Goal: Task Accomplishment & Management: Manage account settings

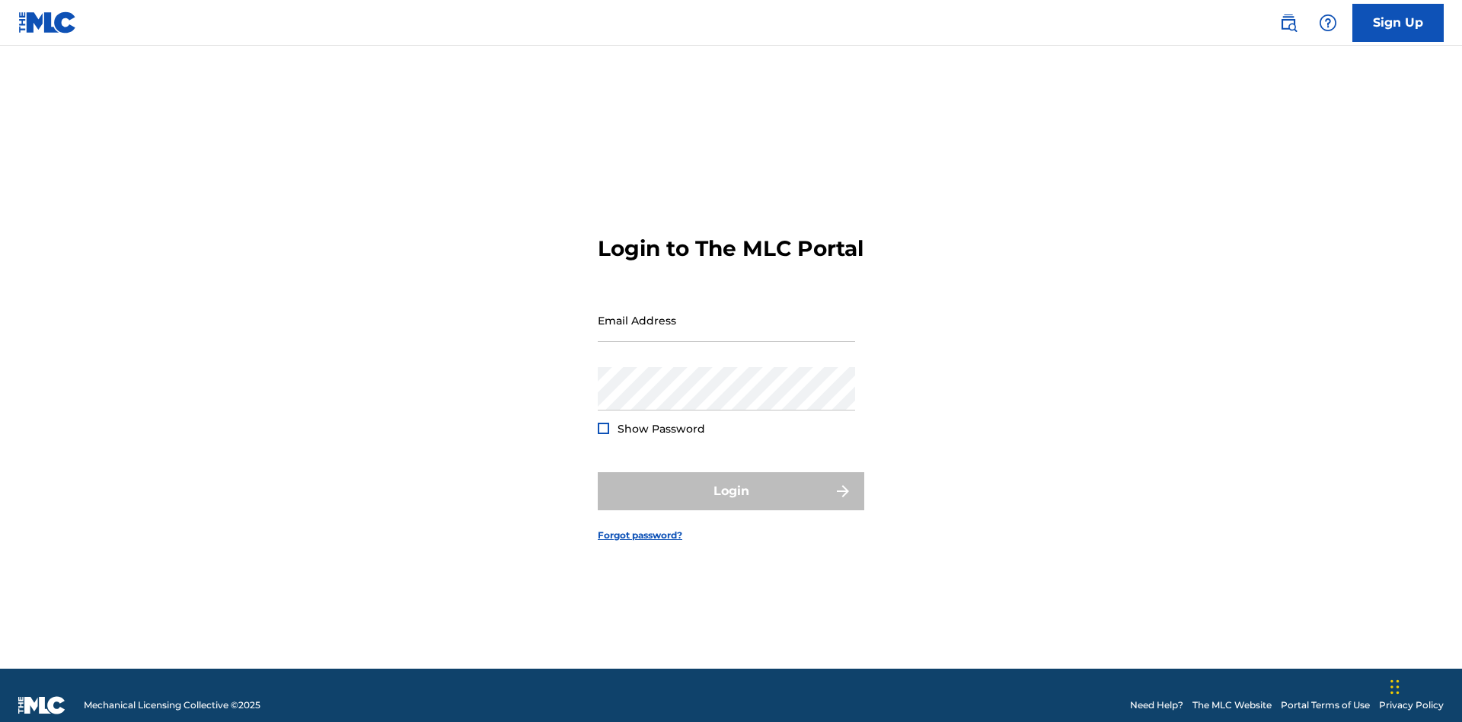
scroll to position [20, 0]
click at [726, 313] on input "Email Address" at bounding box center [726, 320] width 257 height 43
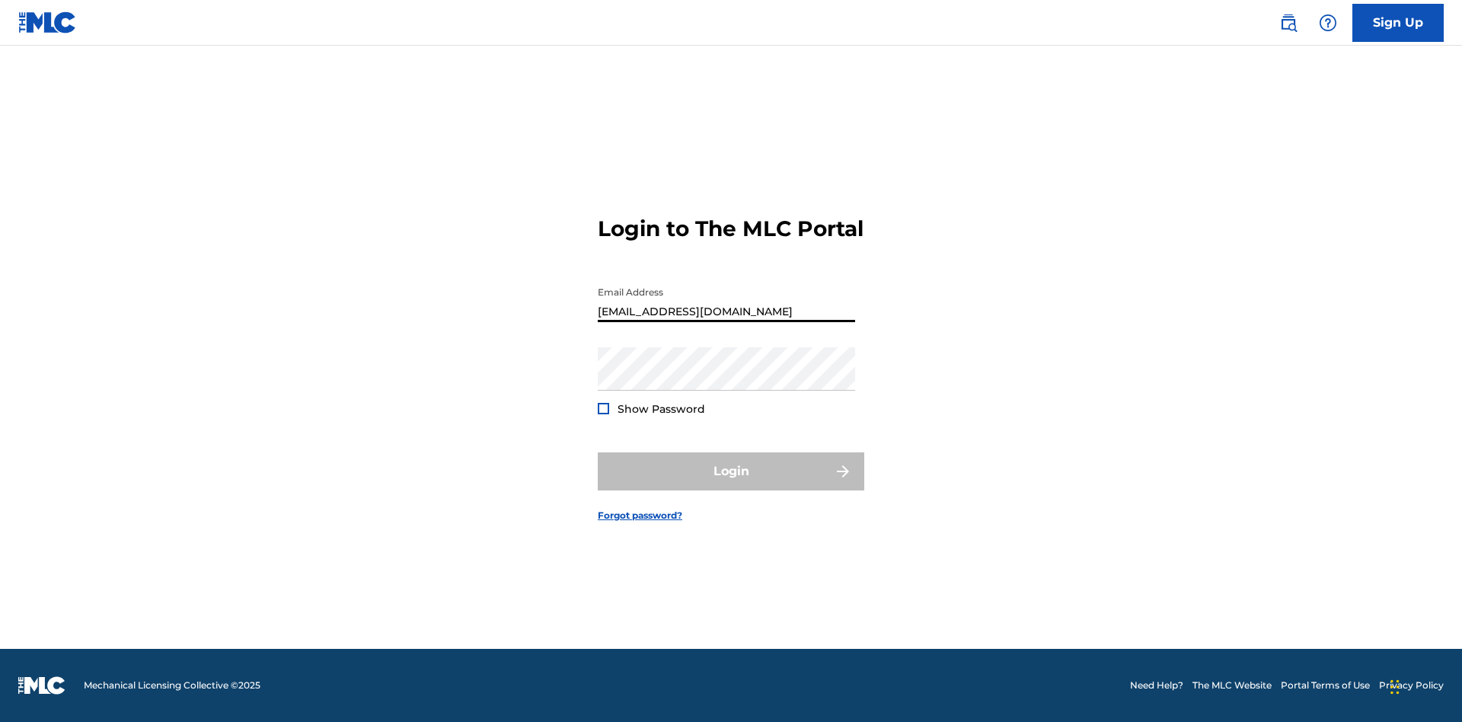
scroll to position [0, 55]
type input "[EMAIL_ADDRESS][DOMAIN_NAME]"
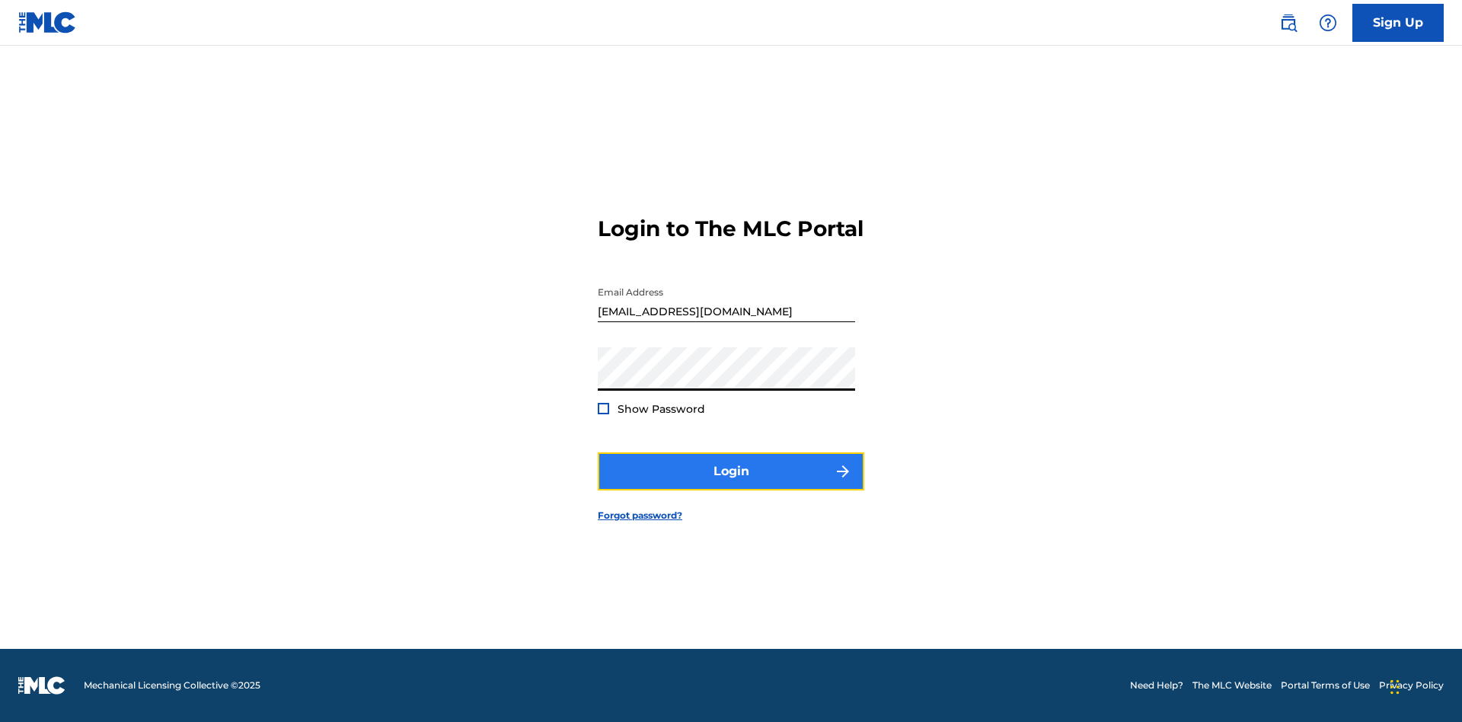
click at [731, 484] on button "Login" at bounding box center [731, 471] width 267 height 38
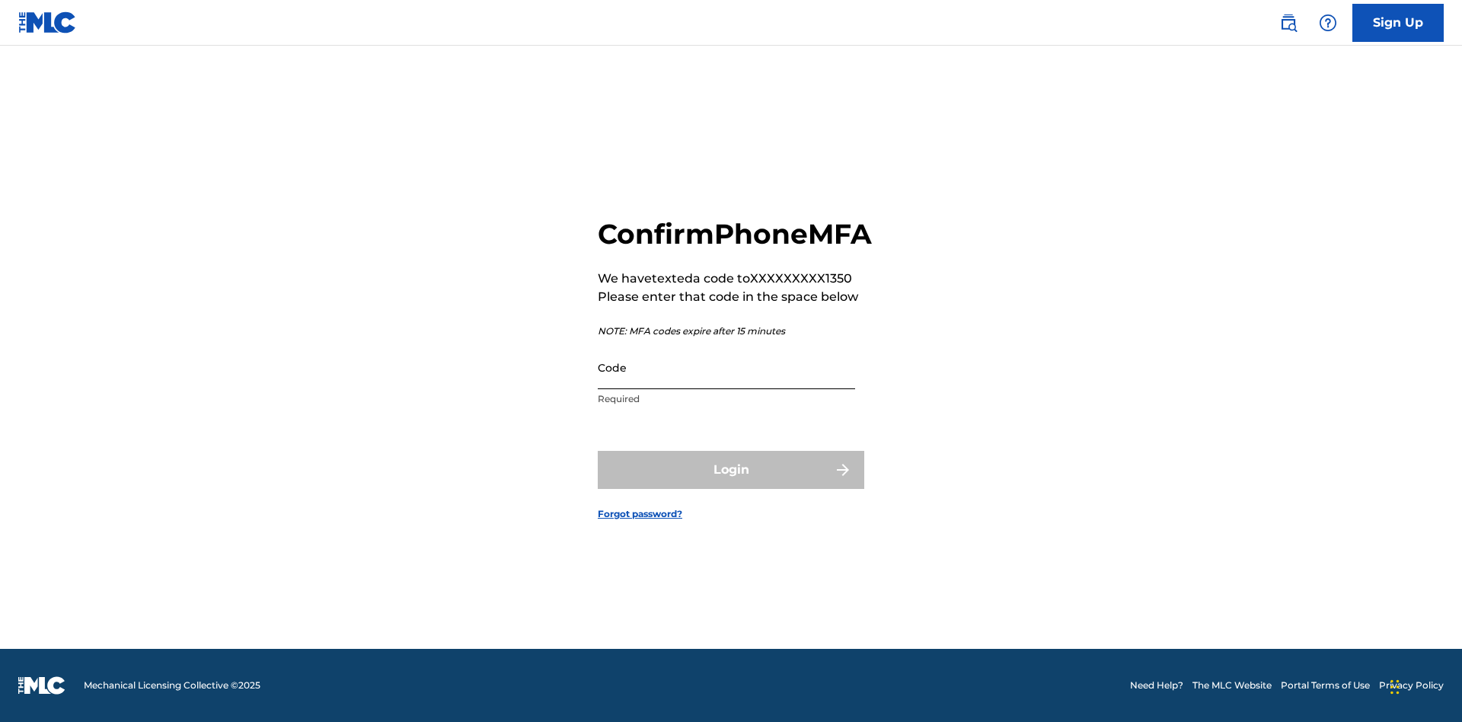
click at [726, 384] on input "Code" at bounding box center [726, 367] width 257 height 43
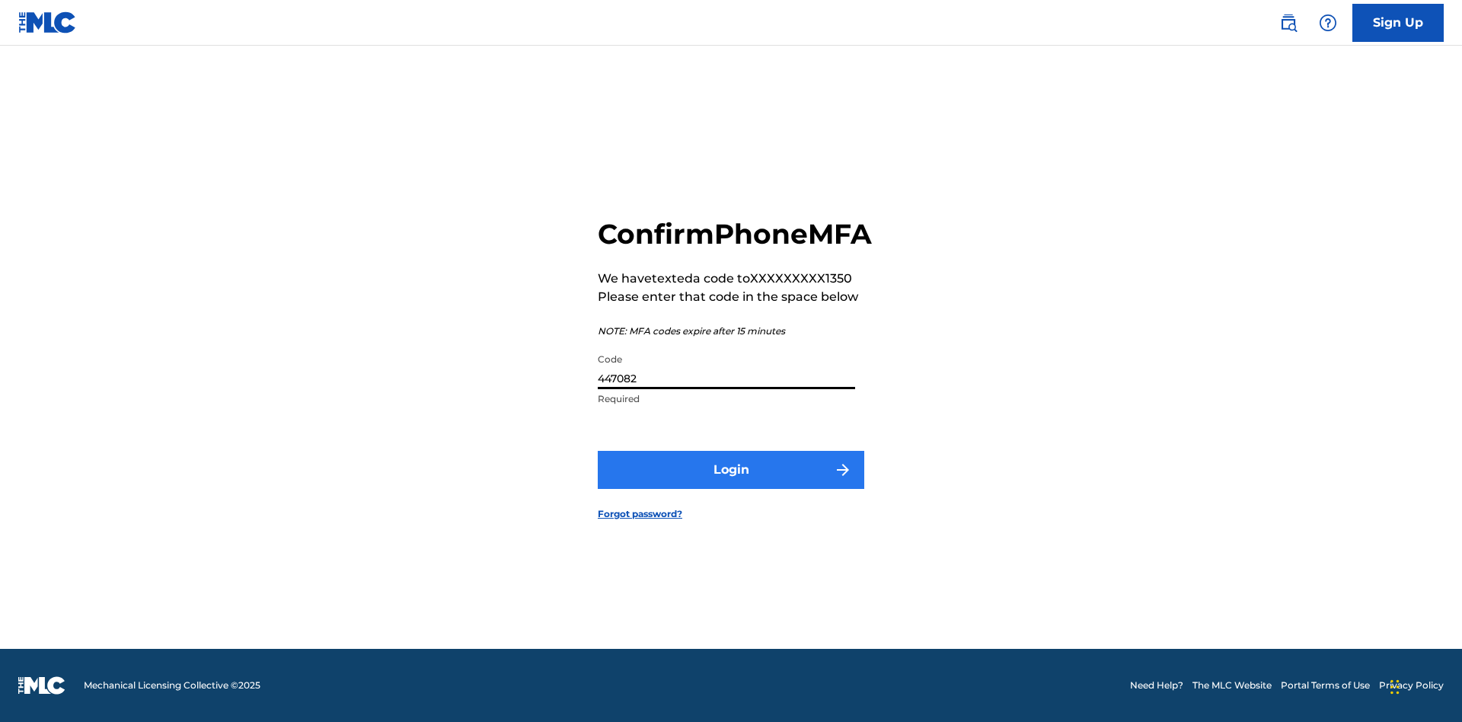
type input "447082"
click at [731, 487] on button "Login" at bounding box center [731, 470] width 267 height 38
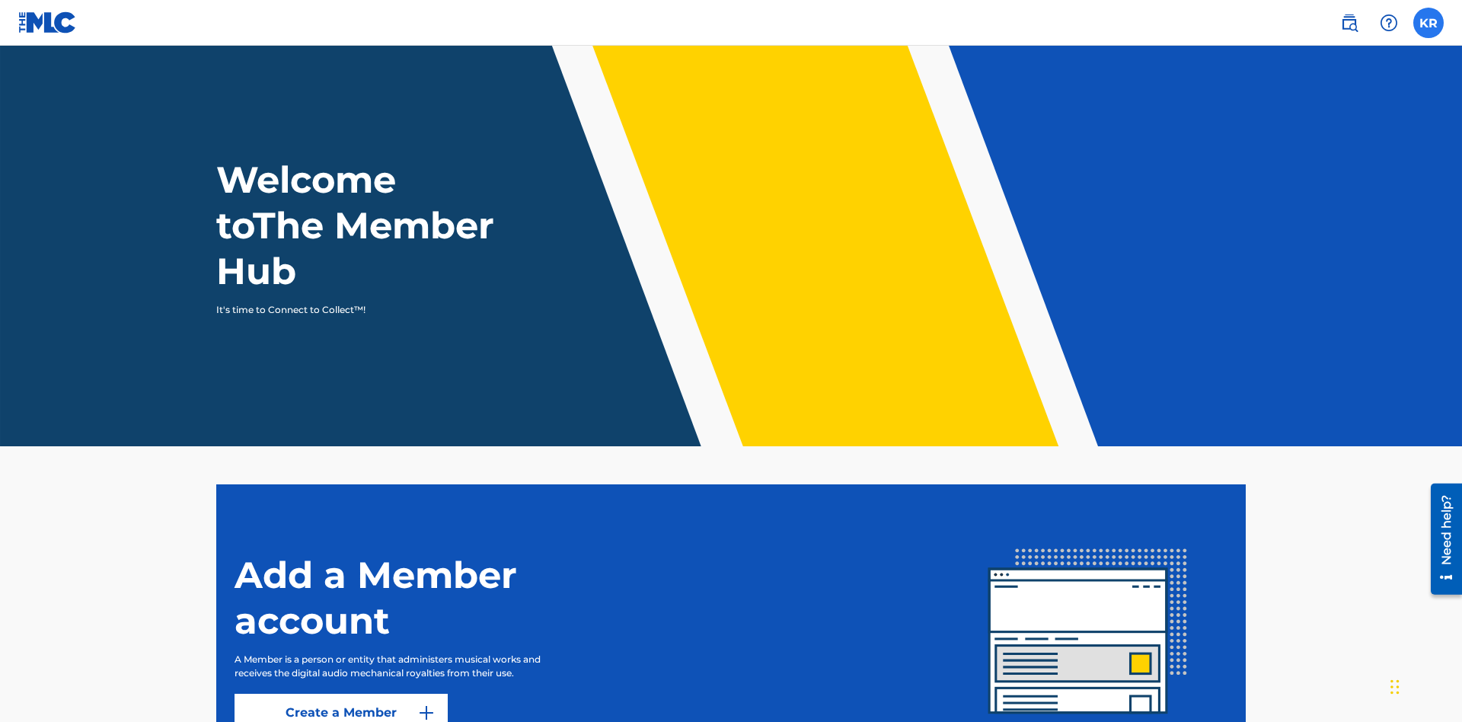
click at [1429, 22] on label at bounding box center [1428, 23] width 30 height 30
click at [1429, 23] on input "KR [PERSON_NAME] [EMAIL_ADDRESS][DOMAIN_NAME] Notification Preferences Profile …" at bounding box center [1429, 23] width 0 height 0
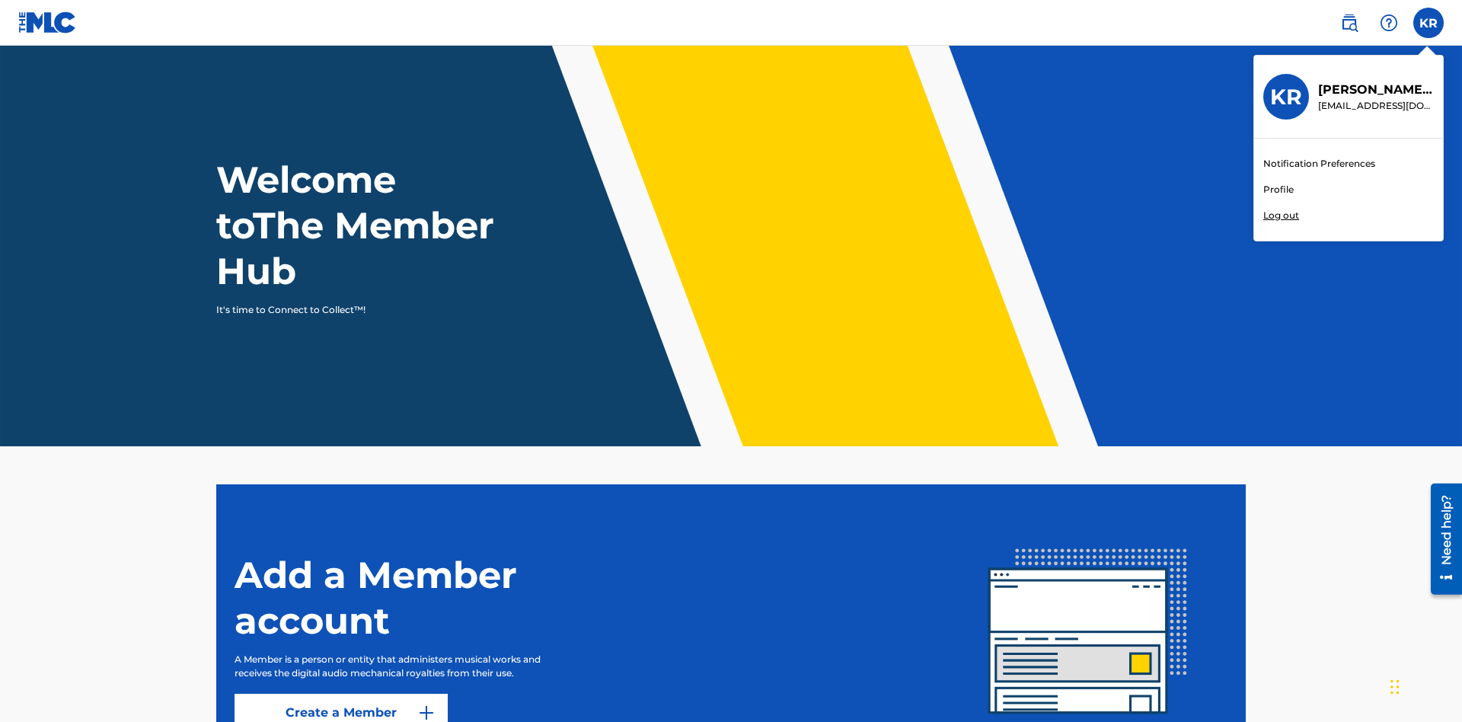
click at [1278, 190] on link "Profile" at bounding box center [1278, 190] width 30 height 14
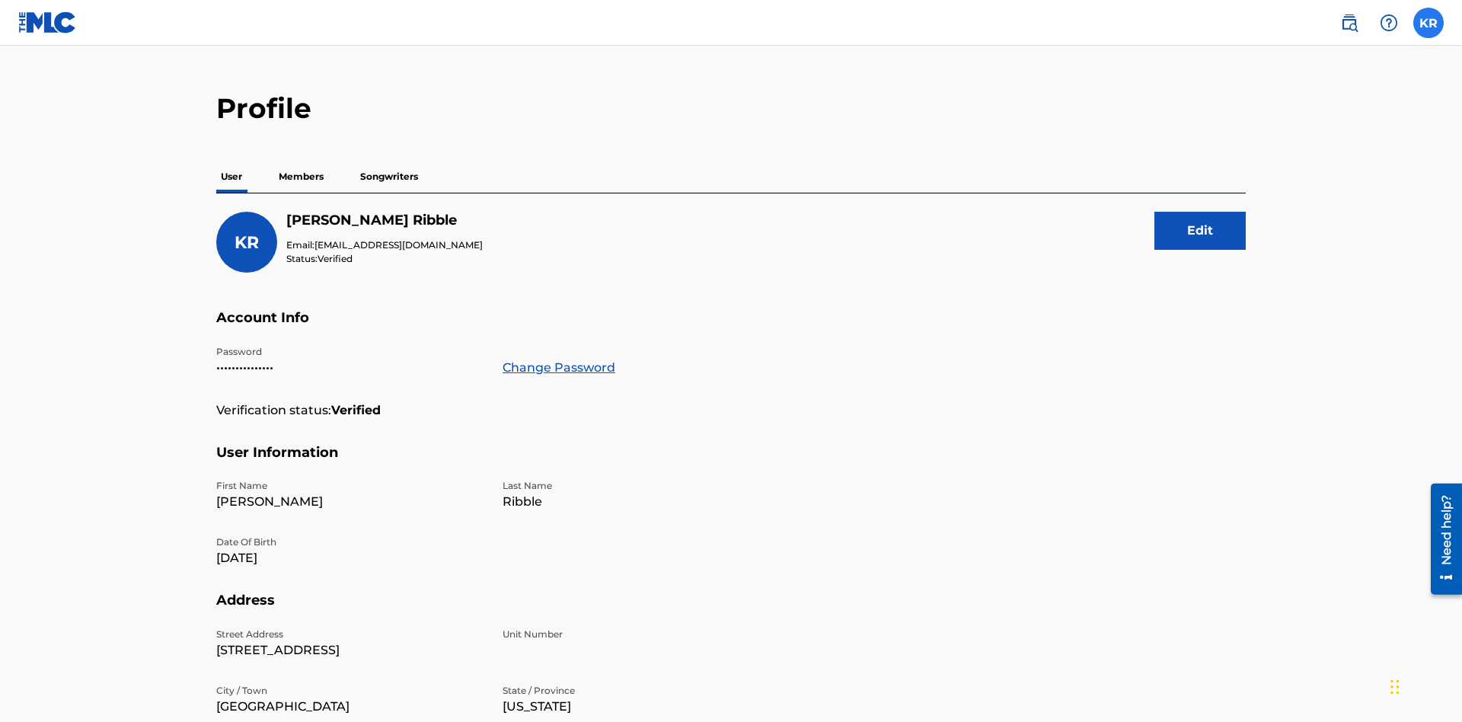
scroll to position [294, 0]
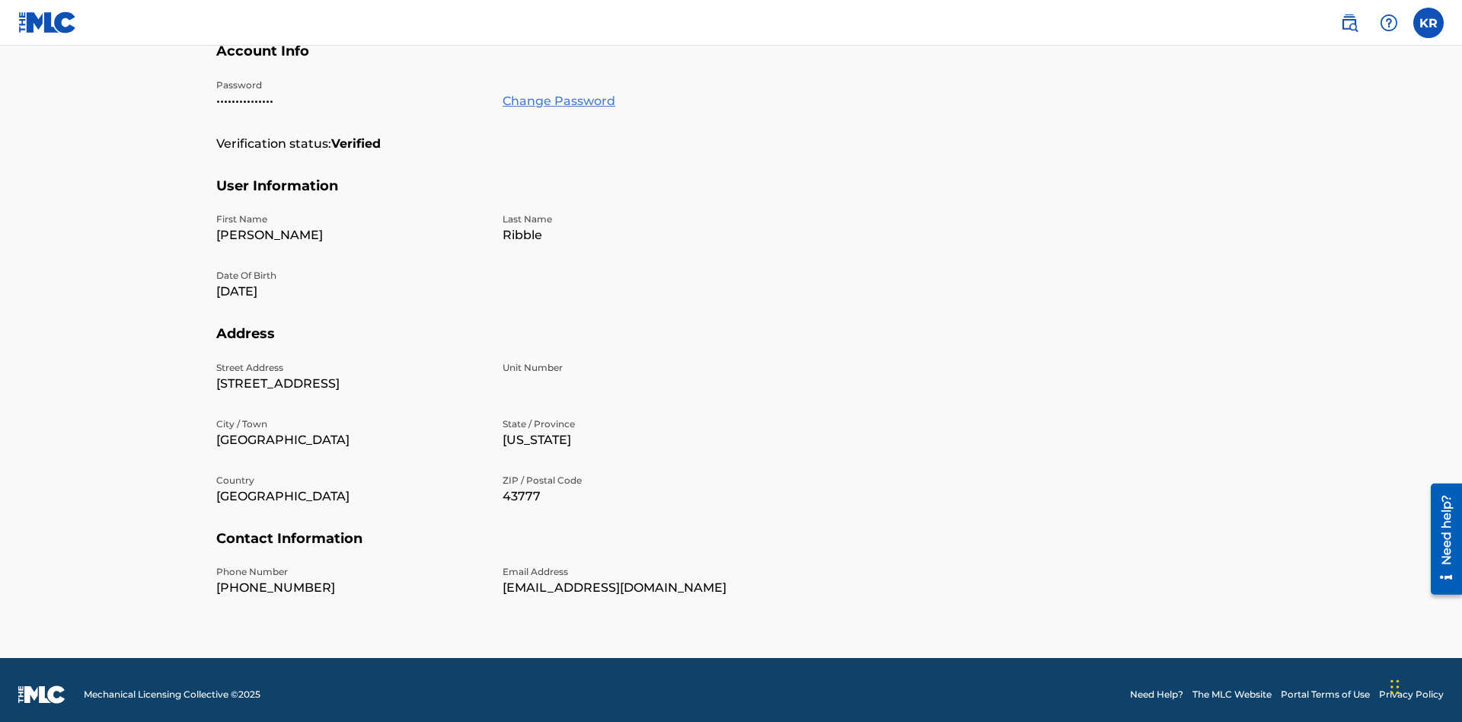
click at [558, 101] on link "Change Password" at bounding box center [559, 101] width 113 height 18
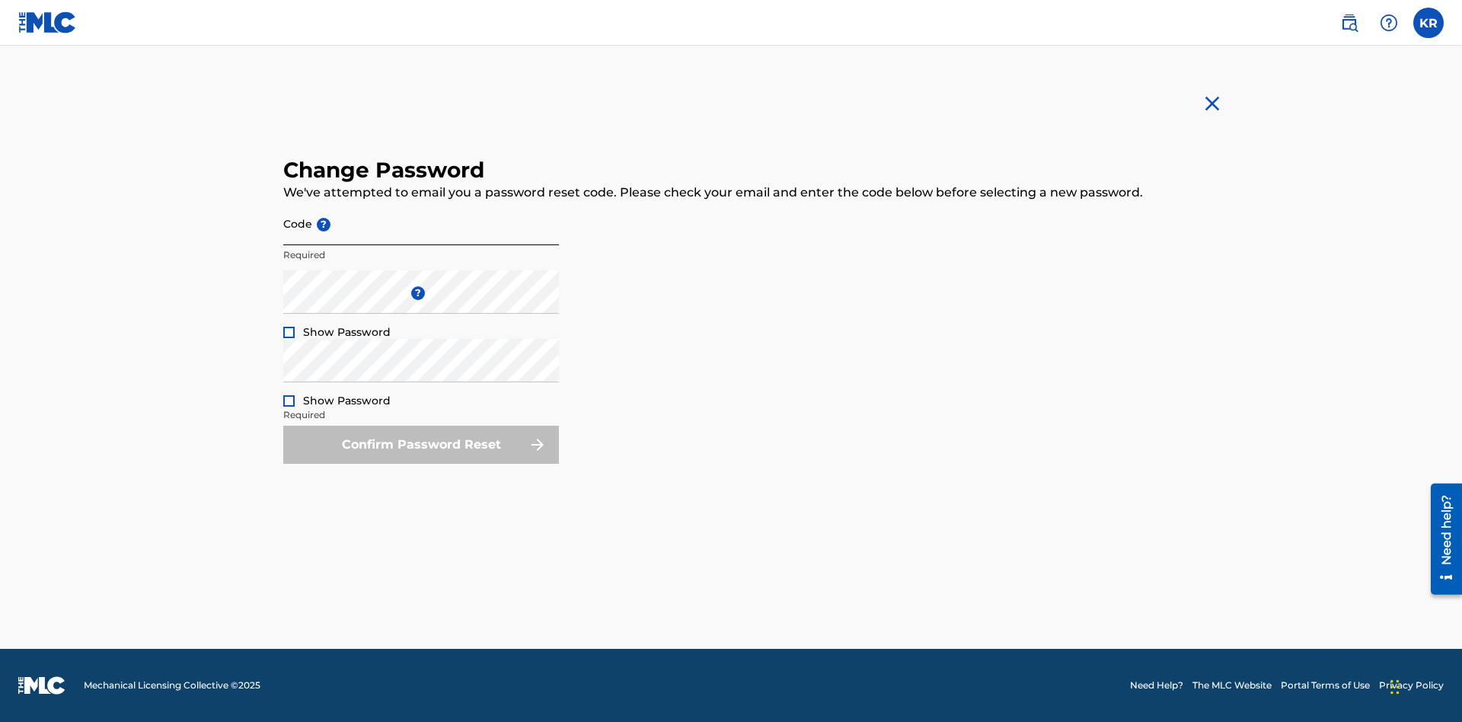
click at [421, 223] on input "Code ?" at bounding box center [421, 223] width 276 height 43
type input "e717b5676a1ea52ea0fd476ddb8c57ee"
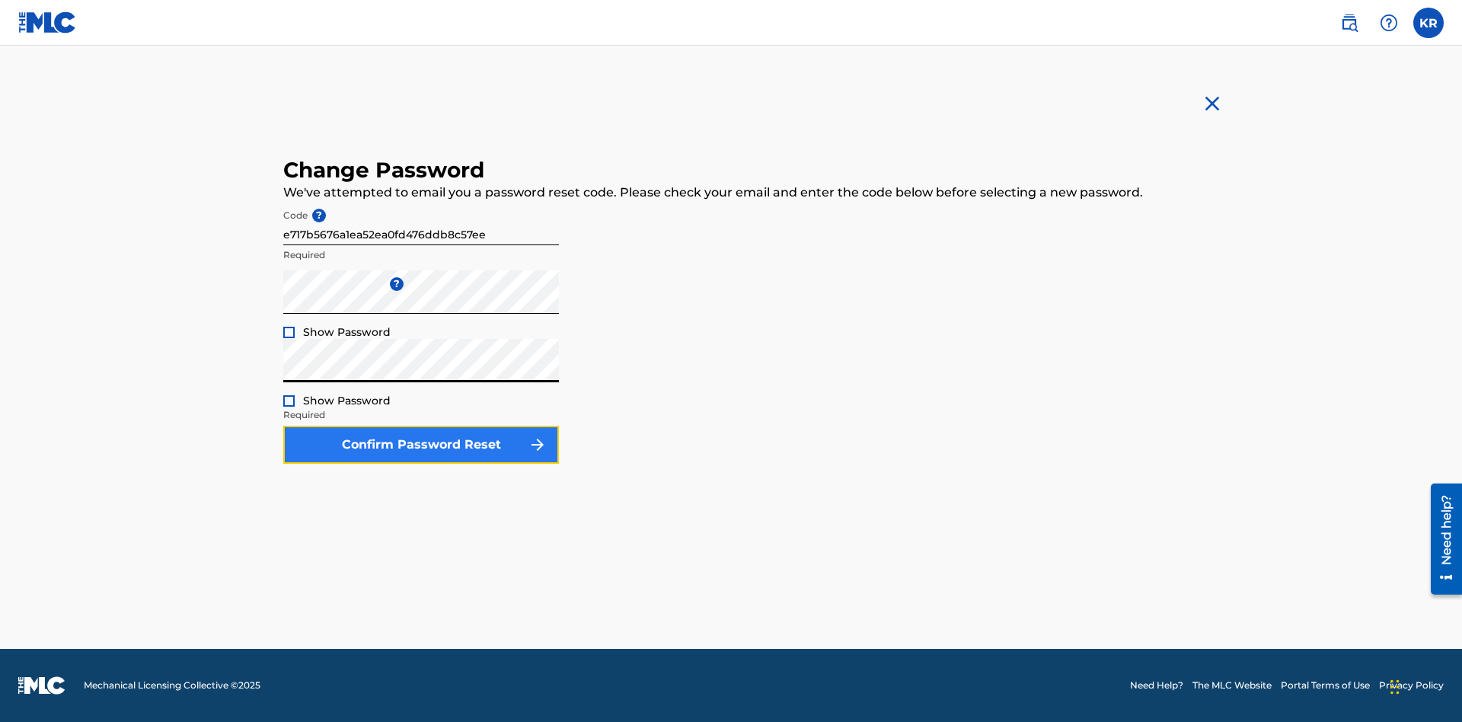
click at [421, 445] on button "Confirm Password Reset" at bounding box center [421, 445] width 276 height 38
